Goal: Information Seeking & Learning: Learn about a topic

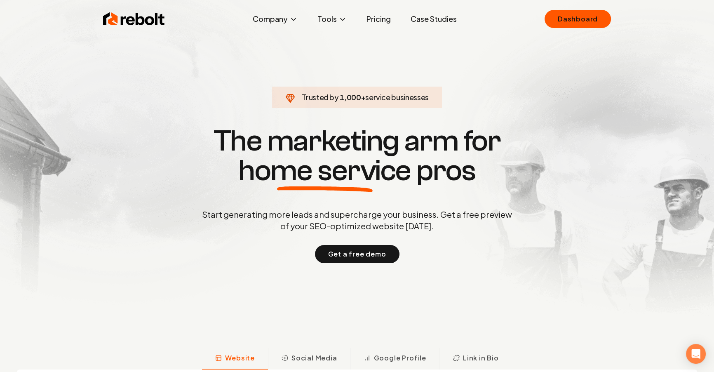
click at [376, 19] on link "Pricing" at bounding box center [379, 19] width 38 height 16
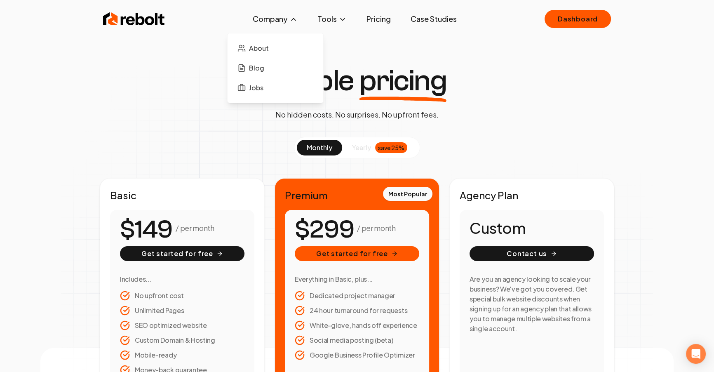
click at [296, 17] on icon at bounding box center [293, 19] width 8 height 8
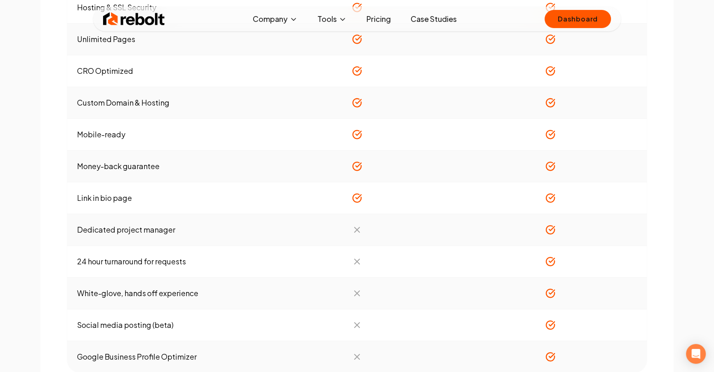
scroll to position [997, 0]
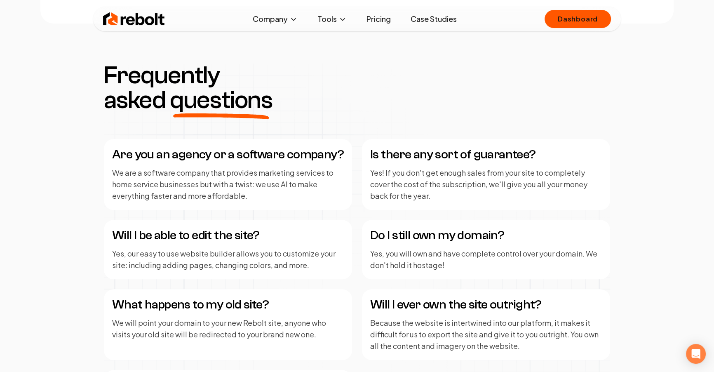
click at [373, 16] on link "Pricing" at bounding box center [379, 19] width 38 height 16
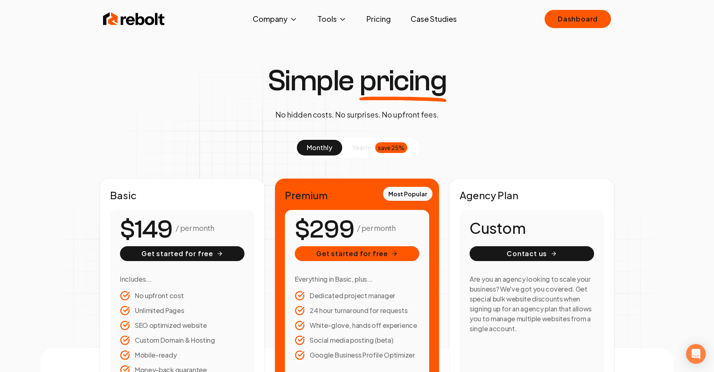
click at [159, 15] on img at bounding box center [134, 19] width 62 height 16
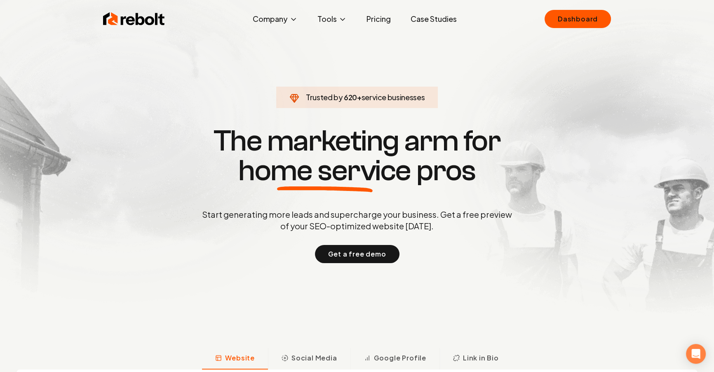
click at [376, 17] on link "Pricing" at bounding box center [379, 19] width 38 height 16
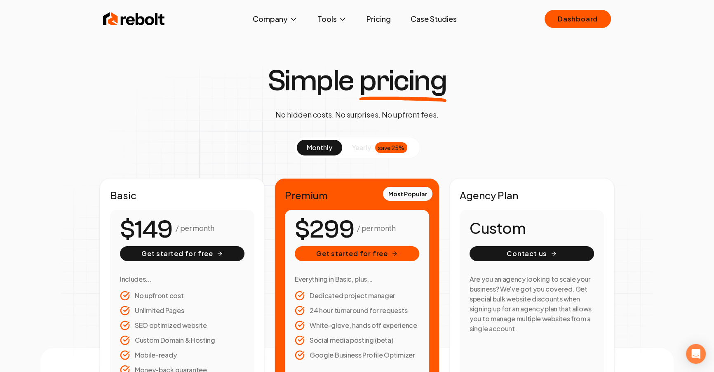
click at [157, 19] on img at bounding box center [134, 19] width 62 height 16
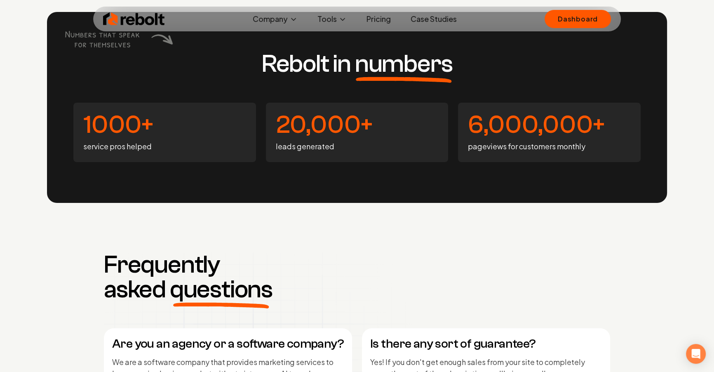
scroll to position [3450, 0]
